Goal: Task Accomplishment & Management: Manage account settings

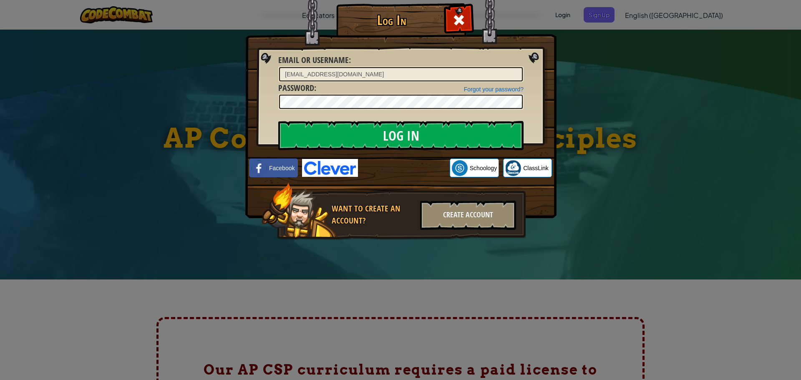
scroll to position [83, 0]
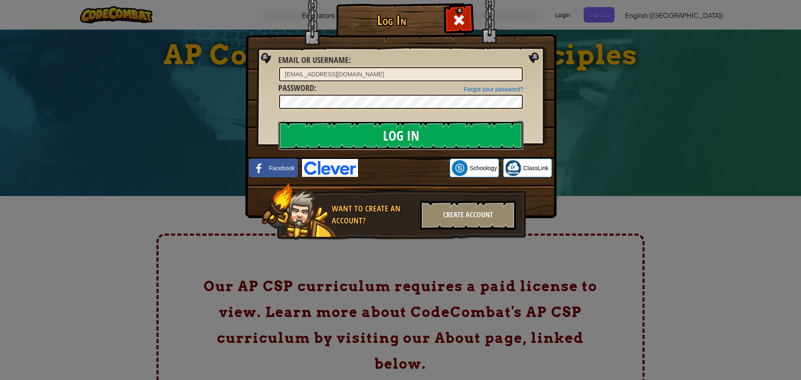
click at [424, 135] on input "Log In" at bounding box center [400, 135] width 245 height 29
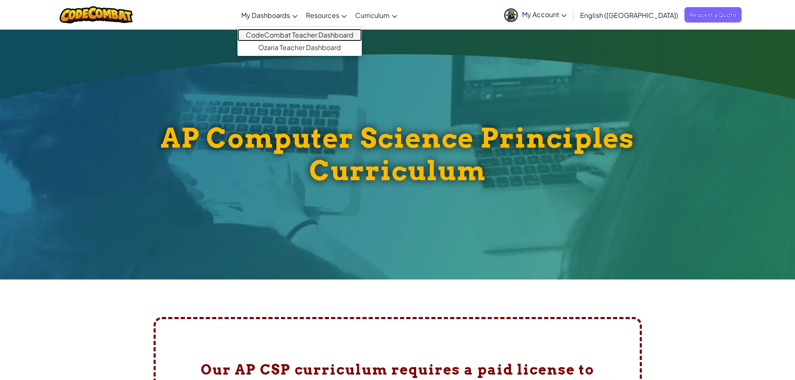
click at [295, 30] on link "CodeCombat Teacher Dashboard" at bounding box center [299, 35] width 124 height 13
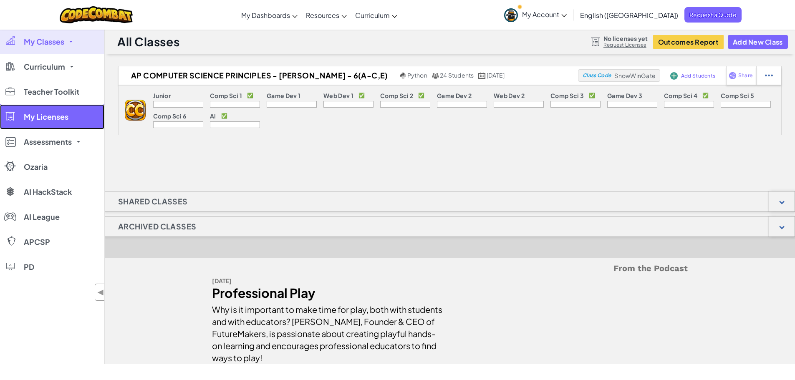
click at [42, 123] on link "My Licenses" at bounding box center [52, 116] width 104 height 25
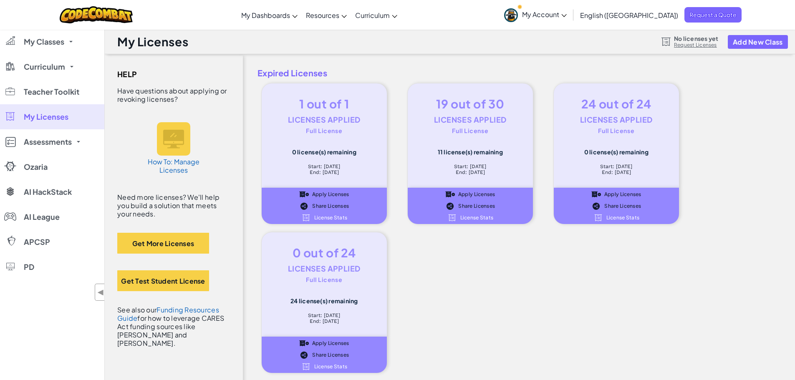
click at [464, 192] on span "Apply Licenses" at bounding box center [476, 194] width 37 height 5
click at [70, 43] on link "My Classes" at bounding box center [52, 41] width 104 height 25
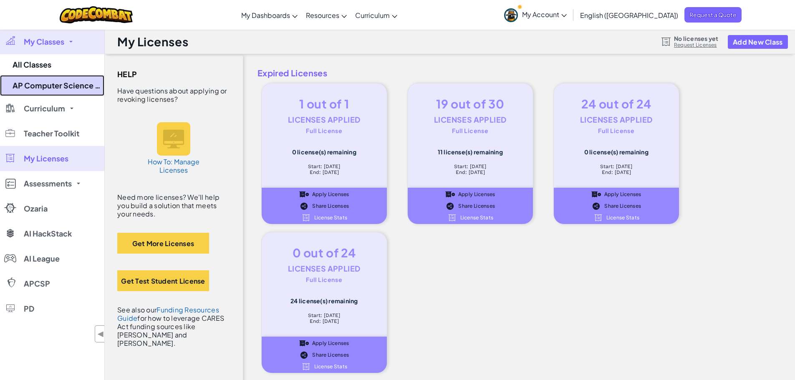
click at [47, 84] on link "AP Computer Science Principles - Jones - 6(A-C,E)" at bounding box center [52, 85] width 104 height 21
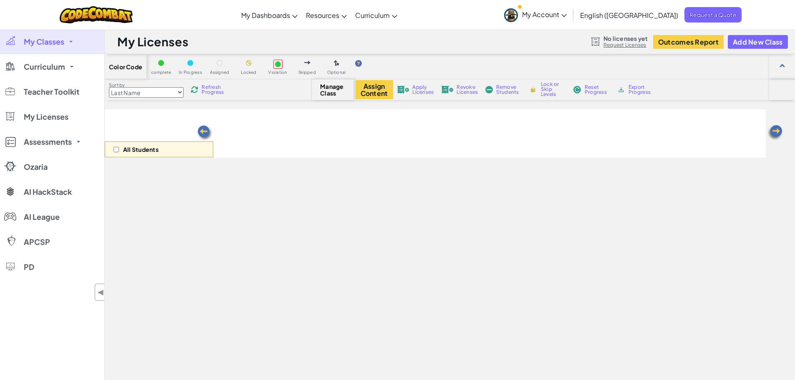
select select "663b25f11c568468efc8adde"
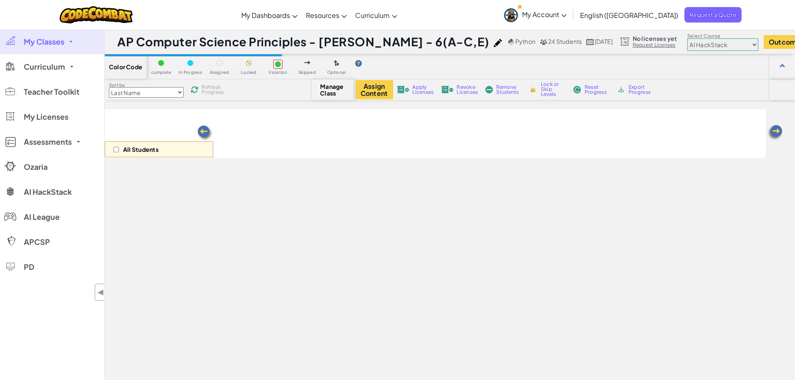
click at [121, 151] on div "All Students" at bounding box center [159, 149] width 108 height 16
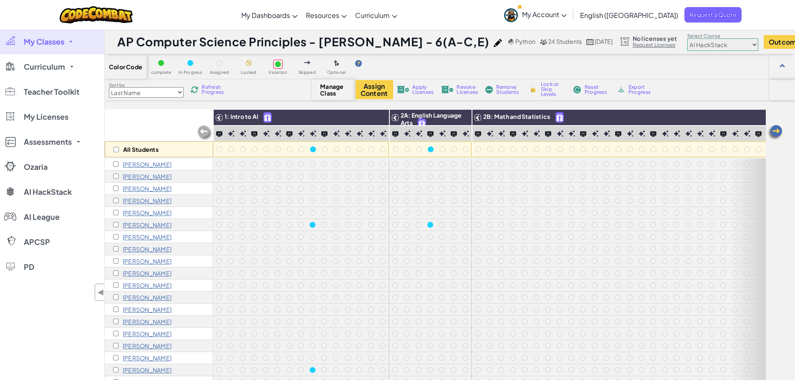
click at [113, 150] on div "All Students" at bounding box center [159, 149] width 108 height 16
click at [118, 152] on input "checkbox" at bounding box center [115, 149] width 5 height 5
checkbox input "true"
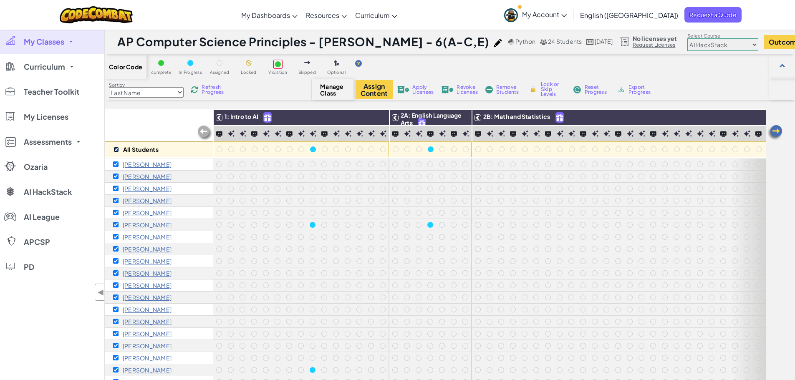
checkbox input "true"
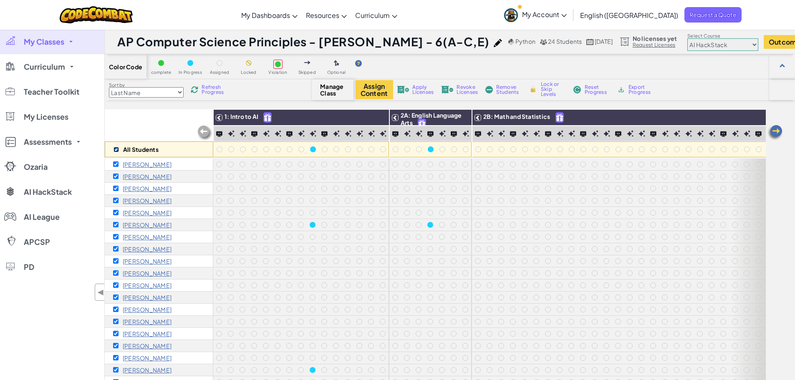
checkbox input "true"
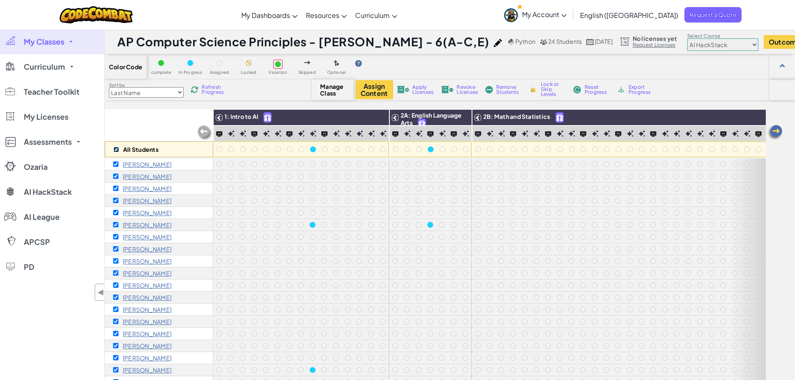
checkbox input "true"
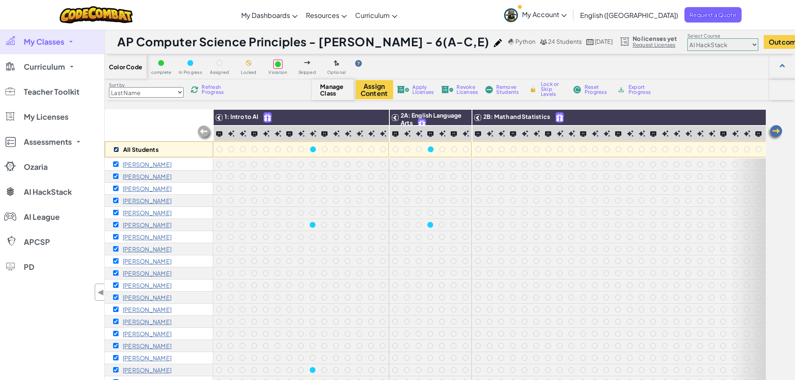
checkbox input "true"
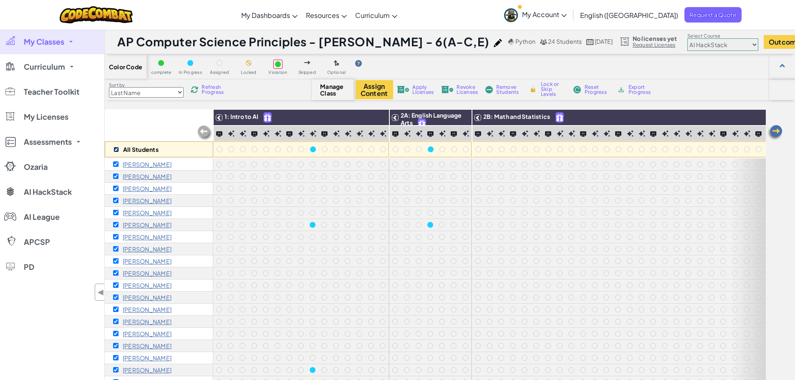
checkbox input "true"
drag, startPoint x: 467, startPoint y: 187, endPoint x: 455, endPoint y: 173, distance: 18.0
click at [470, 185] on div at bounding box center [465, 189] width 12 height 12
